Goal: Task Accomplishment & Management: Complete application form

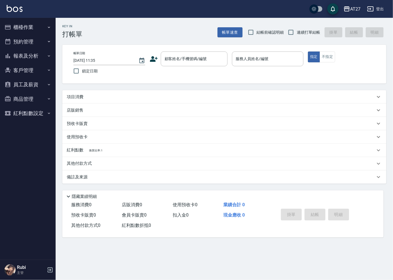
click at [52, 144] on nav "櫃檯作業 打帳單 帳單列表 現金收支登錄 材料自購登錄 每日結帳 排班表 現場電腦打卡 預約管理 預約管理 單日預約紀錄 單週預約紀錄 報表及分析 報表目錄 …" at bounding box center [28, 139] width 56 height 242
click at [185, 60] on div "顧客姓名/手機號碼/編號 顧客姓名/手機號碼/編號" at bounding box center [194, 58] width 67 height 15
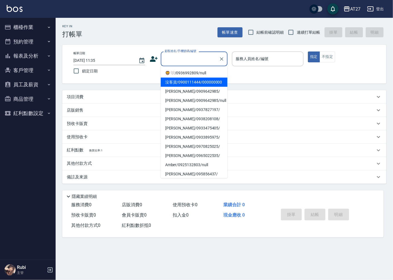
click at [182, 84] on li "沒客資/0900111444/000000000" at bounding box center [194, 82] width 67 height 9
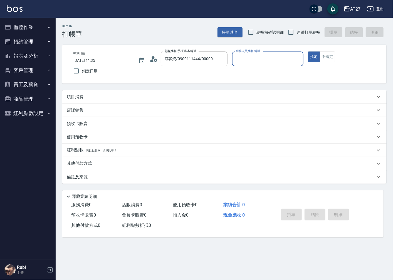
type input "沒客資/0900111444/000000000"
type input "Edison-15"
type button "true"
click at [96, 101] on div "項目消費" at bounding box center [224, 96] width 324 height 13
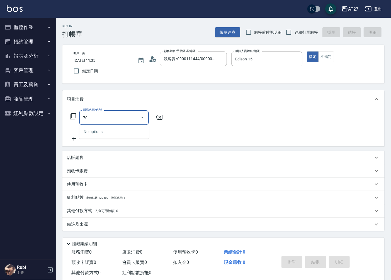
type input "704"
type input "500"
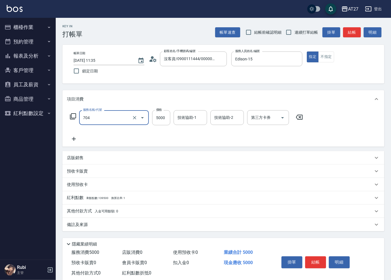
type input "新羽毛鉑金接髮調整(704)"
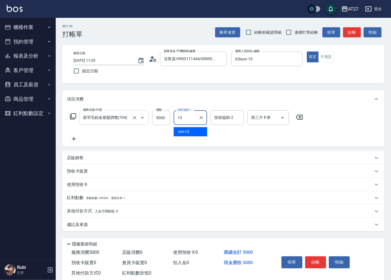
type input "vivi-13"
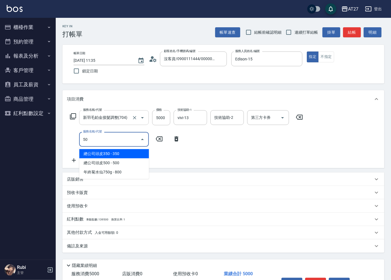
type input "501"
type input "600"
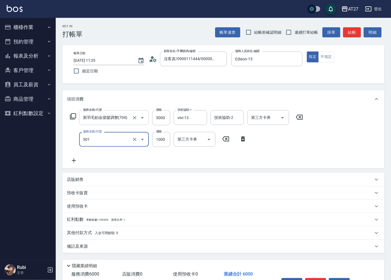
type input "染髮(501)"
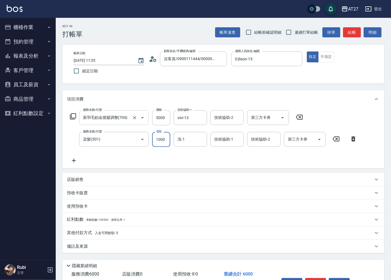
type input "3"
type input "500"
type input "300"
type input "530"
type input "3000"
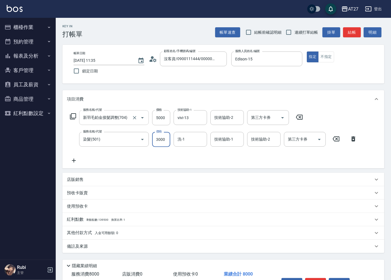
type input "800"
type input "3000"
type input "vivi-13"
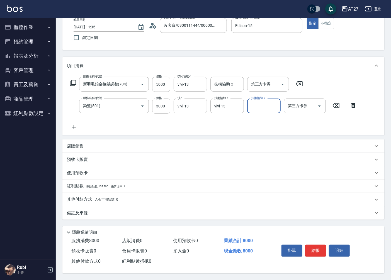
scroll to position [35, 0]
click at [311, 252] on button "結帳" at bounding box center [315, 251] width 21 height 12
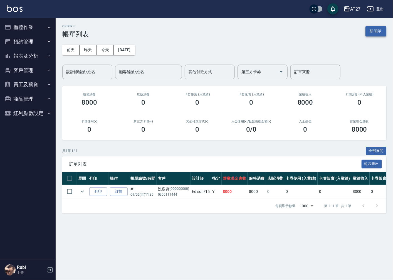
click at [371, 31] on button "新開單" at bounding box center [376, 31] width 21 height 10
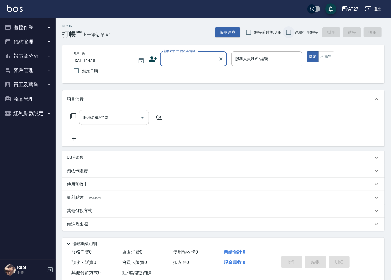
click at [288, 33] on input "連續打單結帳" at bounding box center [289, 32] width 12 height 12
checkbox input "true"
click at [189, 60] on input "顧客姓名/手機號碼/編號" at bounding box center [188, 59] width 53 height 10
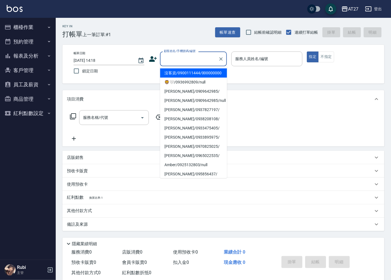
click at [187, 73] on li "沒客資/0900111444/000000000" at bounding box center [193, 72] width 67 height 9
type input "沒客資/0900111444/000000000"
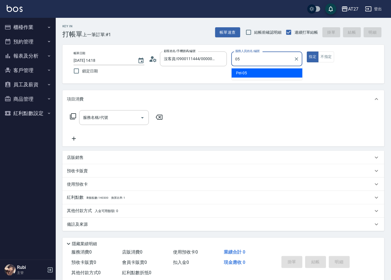
type input "Pei-05"
type button "true"
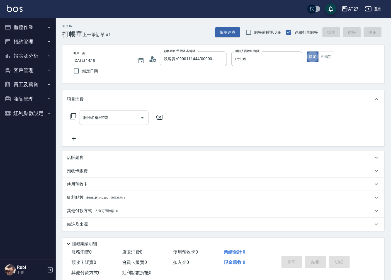
click at [101, 116] on div "服務名稱/代號 服務名稱/代號" at bounding box center [114, 117] width 70 height 15
type input "ㄕ"
click at [102, 116] on input "go" at bounding box center [110, 118] width 56 height 10
type input "g"
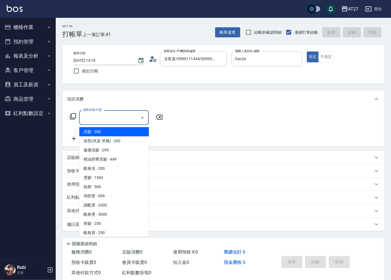
click at [74, 116] on icon at bounding box center [73, 116] width 7 height 7
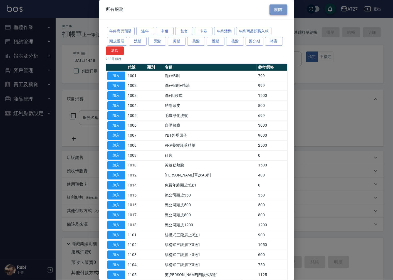
click at [275, 9] on button "關閉" at bounding box center [279, 9] width 18 height 10
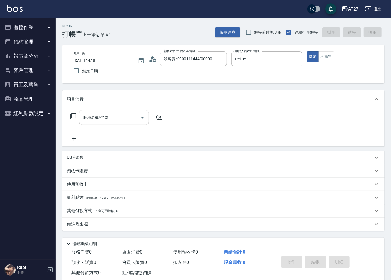
click at [95, 116] on div "服務名稱/代號 服務名稱/代號" at bounding box center [114, 117] width 70 height 15
type input "e"
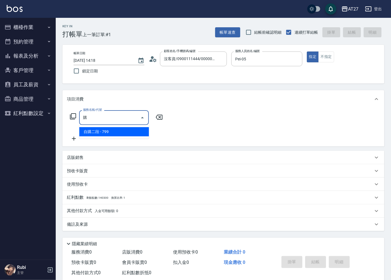
type input "夠"
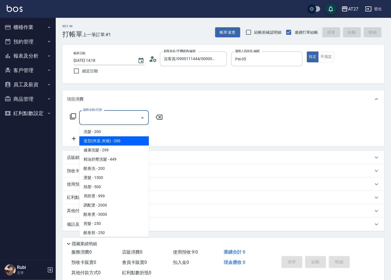
click at [75, 115] on icon at bounding box center [73, 116] width 7 height 7
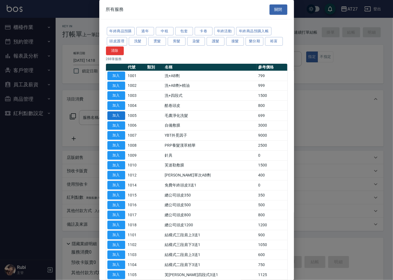
click at [78, 105] on div at bounding box center [196, 140] width 393 height 280
click at [195, 43] on button "染髮" at bounding box center [196, 41] width 18 height 9
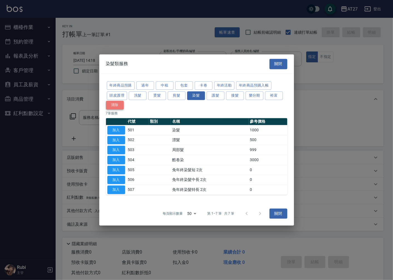
click at [119, 106] on button "清除" at bounding box center [115, 105] width 18 height 9
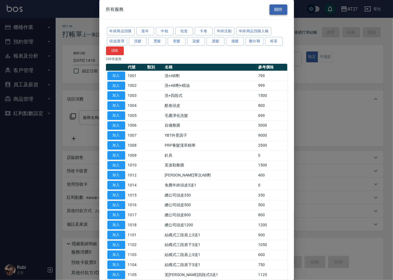
click at [283, 7] on button "關閉" at bounding box center [279, 9] width 18 height 10
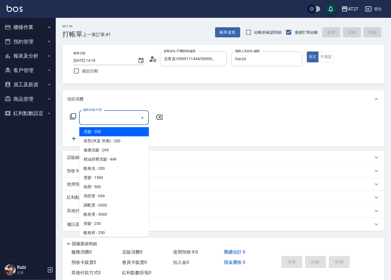
click at [100, 118] on input "服務名稱/代號" at bounding box center [110, 118] width 56 height 10
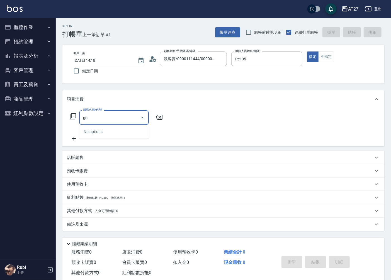
click at [100, 119] on input "go" at bounding box center [110, 118] width 56 height 10
type input "g"
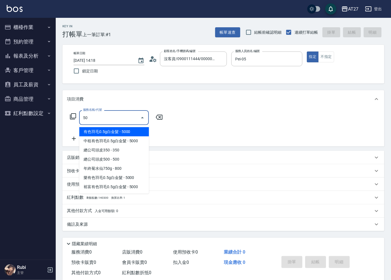
type input "501"
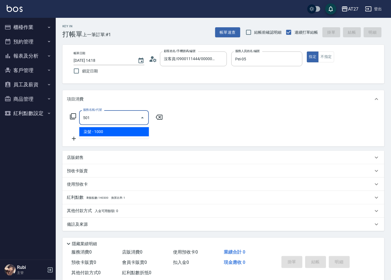
type input "100"
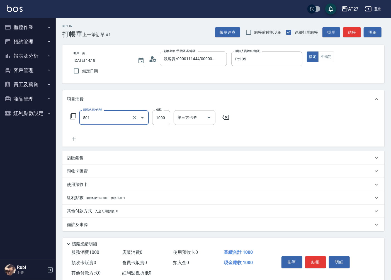
type input "染髮(501)"
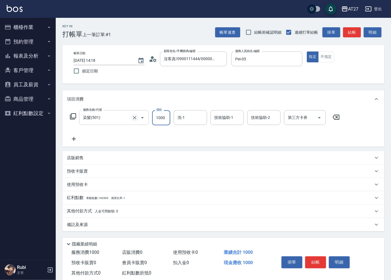
type input "0"
type input "139"
type input "130"
type input "1399"
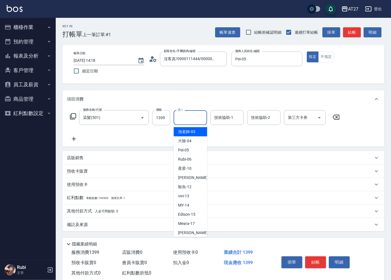
click at [194, 118] on input "洗-1" at bounding box center [190, 118] width 28 height 10
type input "鯨魚-12"
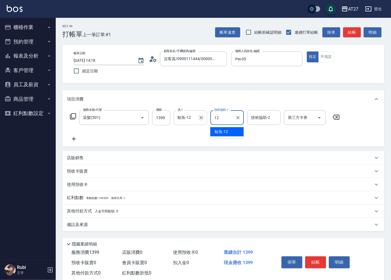
type input "鯨魚-12"
click at [299, 119] on input "第三方卡券" at bounding box center [300, 118] width 28 height 10
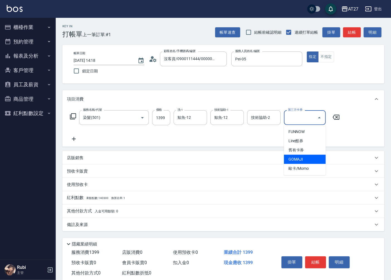
click at [304, 161] on span "GOMAJI" at bounding box center [305, 159] width 42 height 9
type input "0"
type input "GOMAJI"
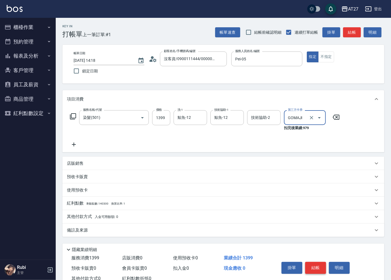
click at [315, 267] on button "結帳" at bounding box center [315, 268] width 21 height 12
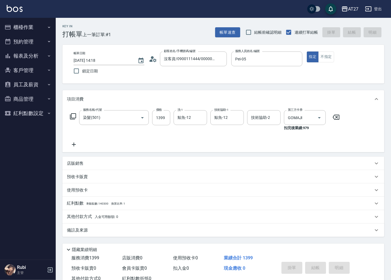
type input "[DATE] 14:21"
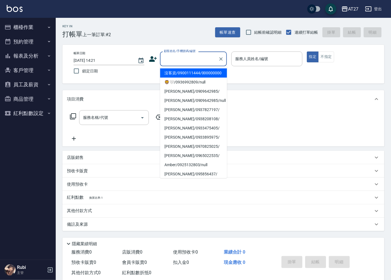
click at [191, 61] on input "顧客姓名/手機號碼/編號" at bounding box center [188, 59] width 53 height 10
click at [199, 77] on li "沒客資/0900111444/000000000" at bounding box center [193, 72] width 67 height 9
type input "沒客資/0900111444/000000000"
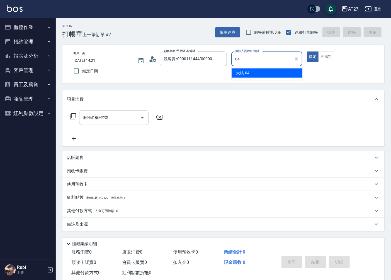
type input "大狼-04"
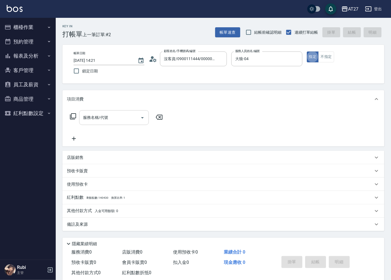
click at [115, 118] on input "服務名稱/代號" at bounding box center [110, 118] width 56 height 10
type input "301"
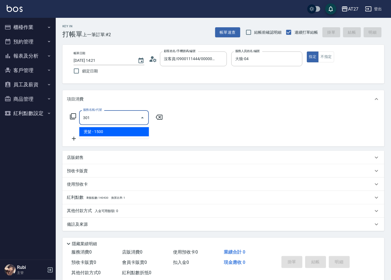
type input "150"
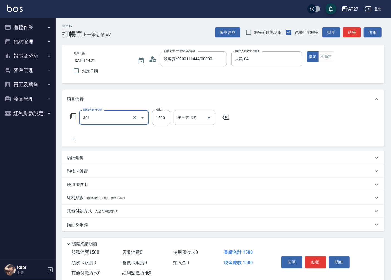
type input "燙髮(301)"
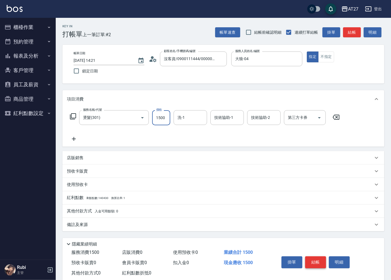
click at [315, 258] on button "結帳" at bounding box center [315, 262] width 21 height 12
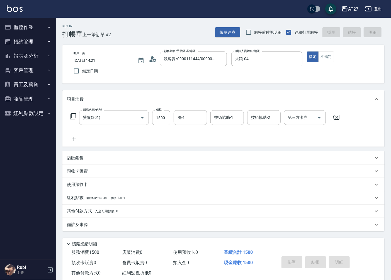
type input "0"
